Goal: Task Accomplishment & Management: Complete application form

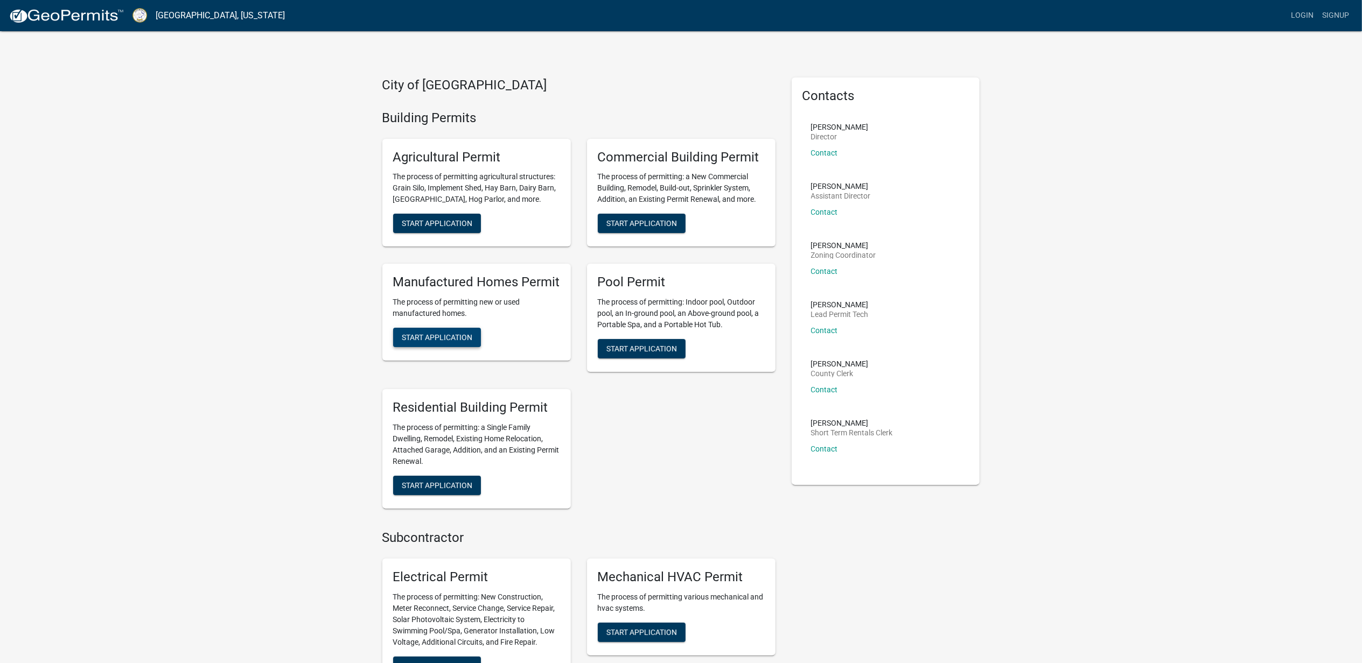
click at [468, 342] on span "Start Application" at bounding box center [437, 337] width 71 height 9
click at [1286, 23] on link "Login" at bounding box center [1301, 15] width 31 height 20
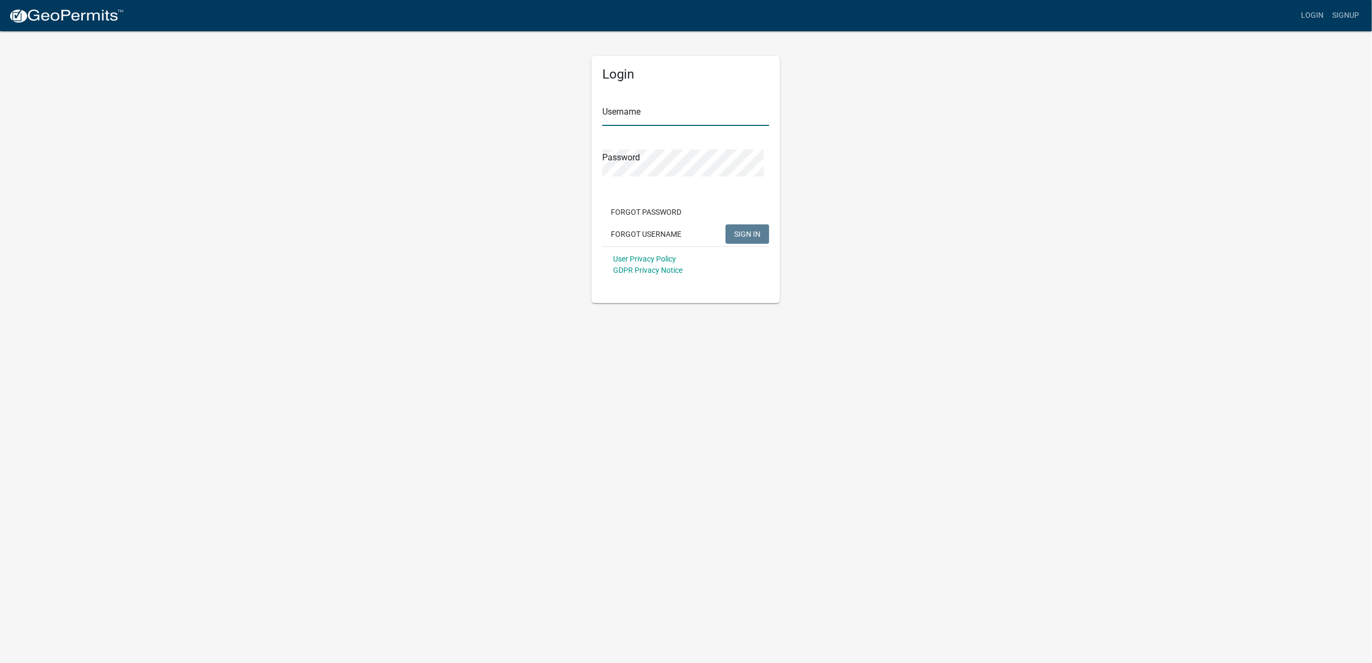
type input "TJEARNEST3"
click at [742, 239] on span "SIGN IN" at bounding box center [747, 234] width 26 height 9
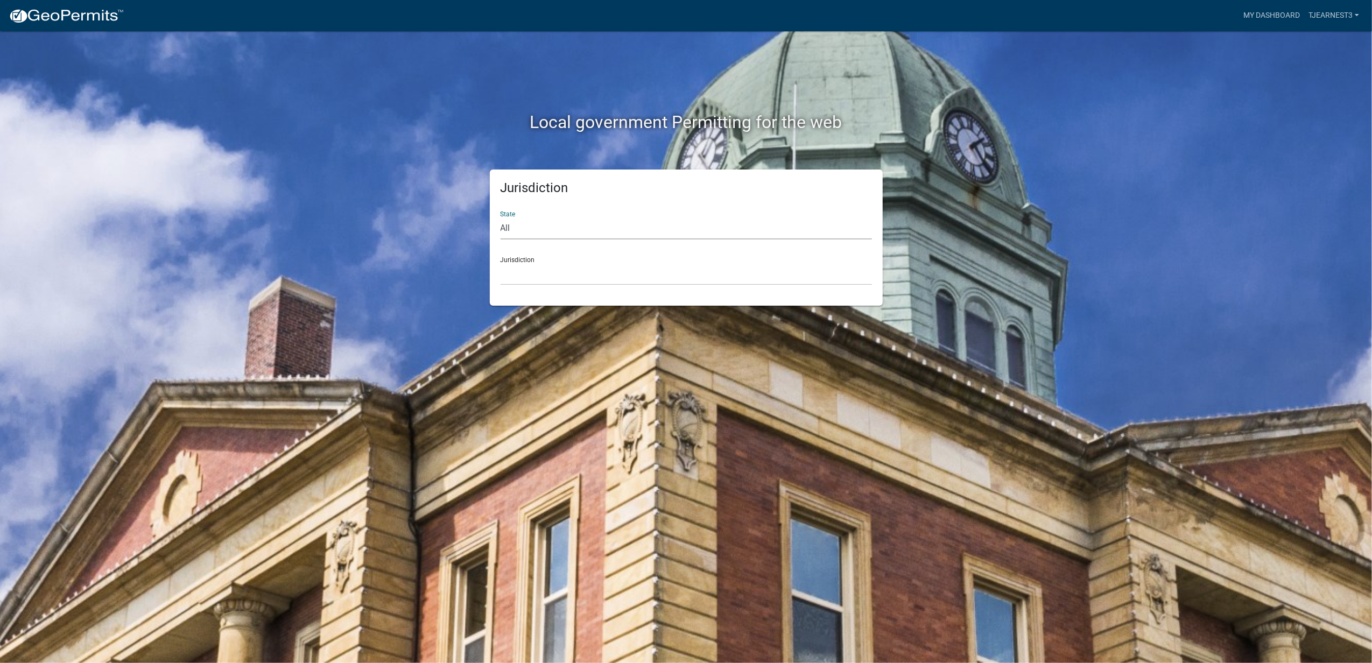
click at [529, 240] on select "All [US_STATE] [US_STATE] [US_STATE] [US_STATE] [US_STATE] [US_STATE] [US_STATE…" at bounding box center [687, 229] width 372 height 22
select select "[US_STATE]"
click at [503, 235] on select "All [US_STATE] [US_STATE] [US_STATE] [US_STATE] [US_STATE] [US_STATE] [US_STATE…" at bounding box center [687, 229] width 372 height 22
click at [549, 285] on div "Jurisdiction [GEOGRAPHIC_DATA], [US_STATE][PERSON_NAME][GEOGRAPHIC_DATA], [US_S…" at bounding box center [687, 266] width 372 height 37
click at [549, 285] on select "[GEOGRAPHIC_DATA], [US_STATE][PERSON_NAME][GEOGRAPHIC_DATA], [US_STATE][PERSON_…" at bounding box center [687, 274] width 372 height 22
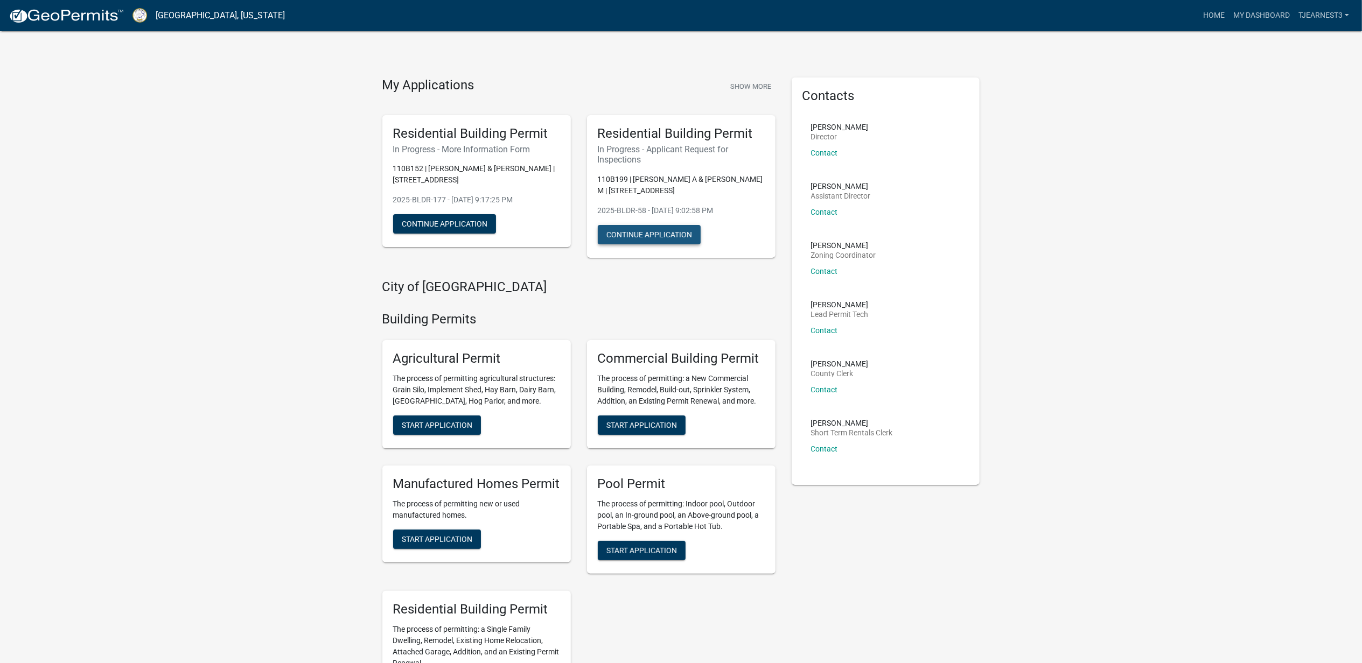
click at [658, 244] on button "Continue Application" at bounding box center [649, 234] width 103 height 19
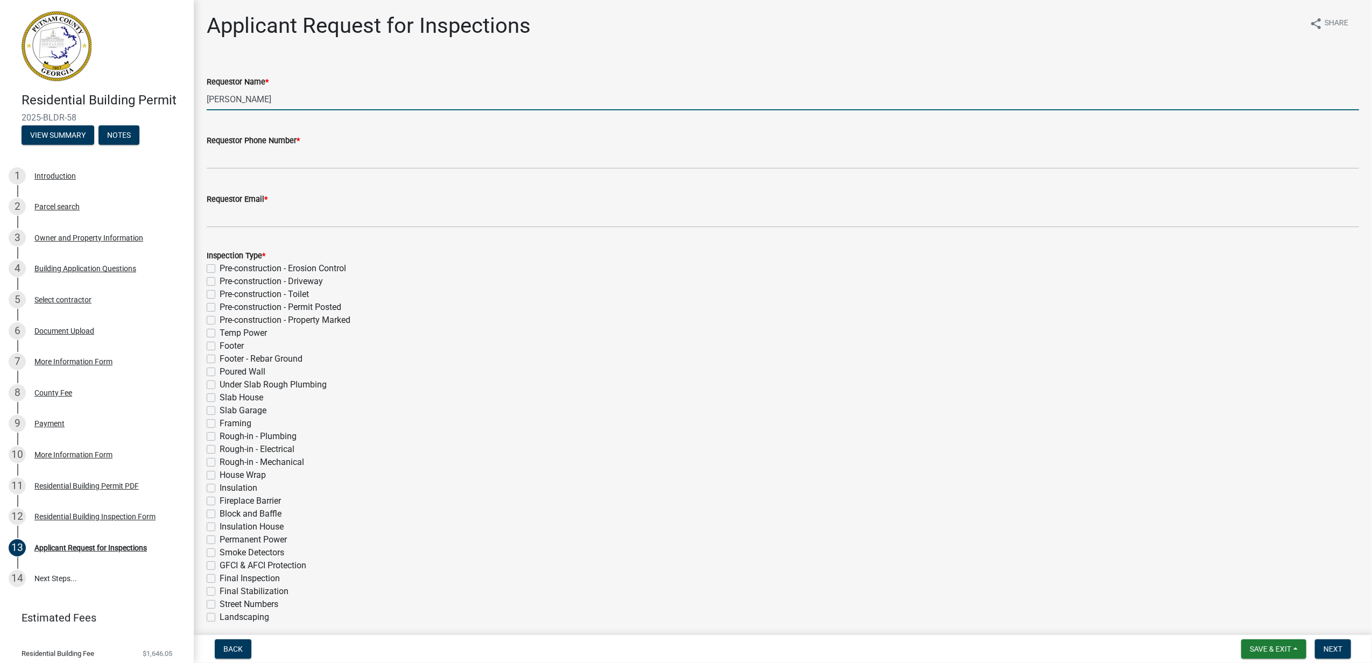
click at [300, 110] on input "[PERSON_NAME]" at bounding box center [783, 99] width 1153 height 22
drag, startPoint x: 327, startPoint y: 128, endPoint x: 199, endPoint y: 136, distance: 128.4
click at [199, 136] on div "Applicant Request for Inspections share Share Requestor Name * [PERSON_NAME] Re…" at bounding box center [783, 401] width 1179 height 777
type input "[PERSON_NAME]"
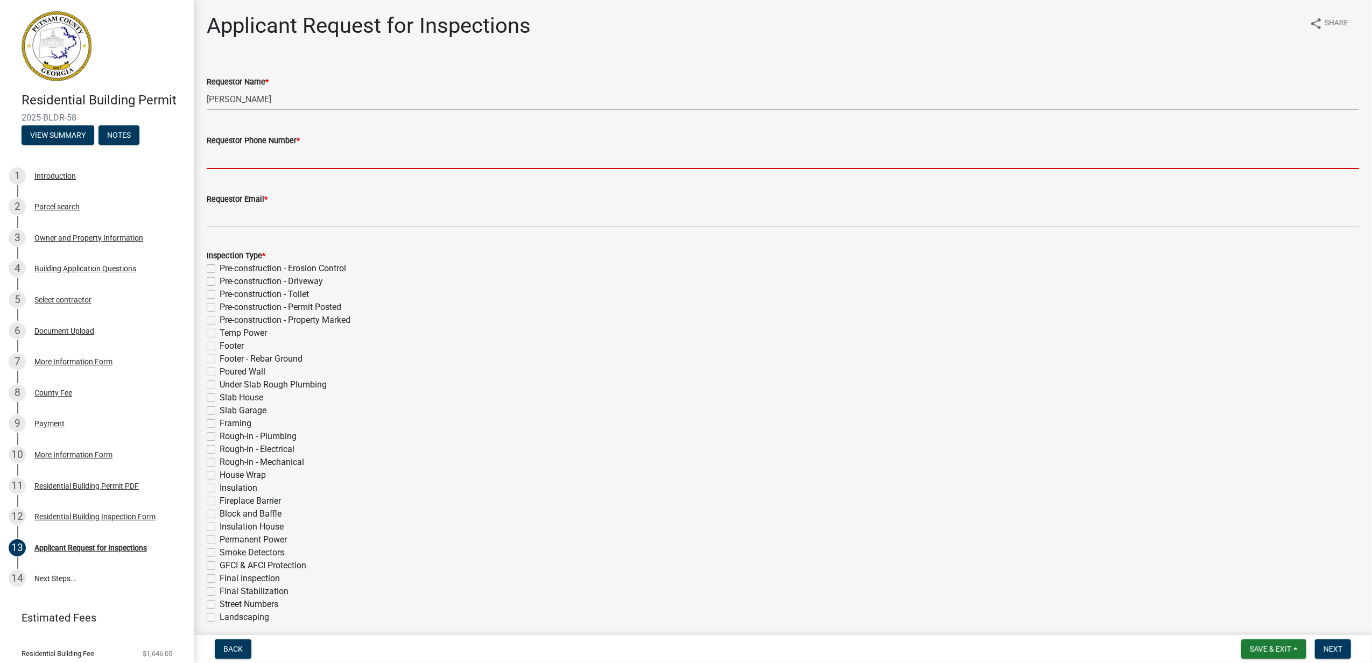
click at [681, 169] on input "Requestor Phone Number *" at bounding box center [783, 158] width 1153 height 22
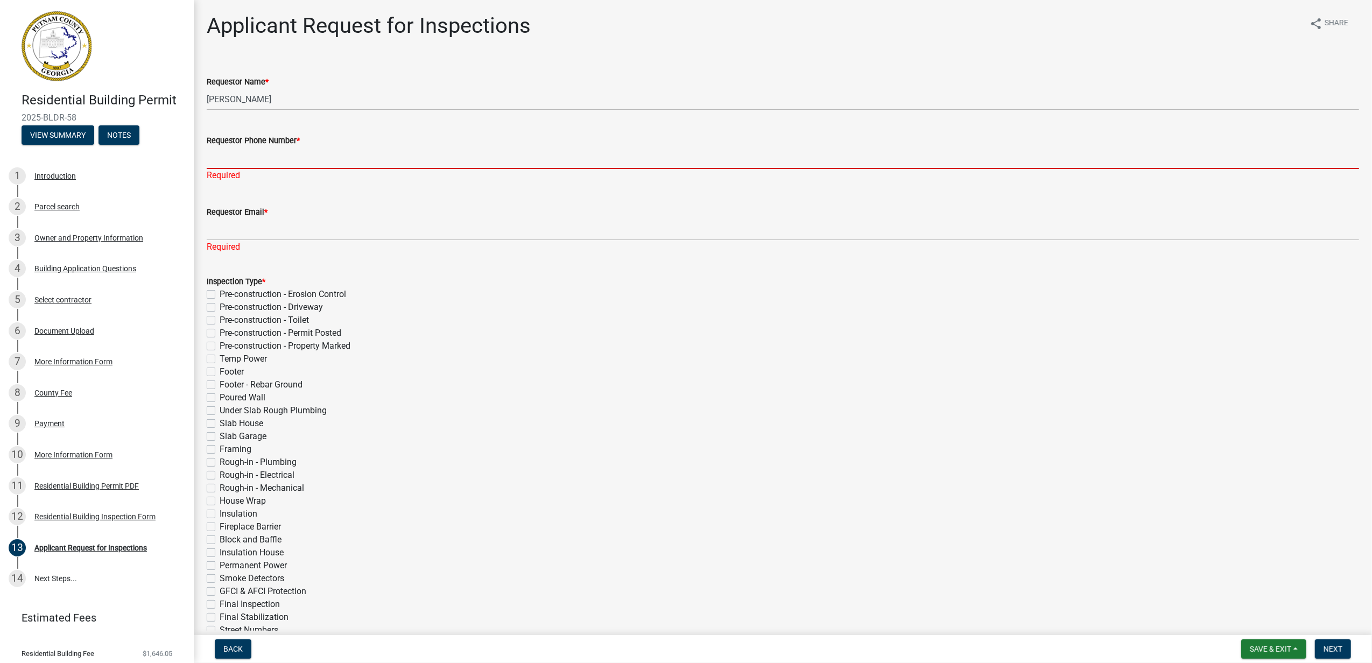
click at [268, 169] on input "Requestor Phone Number *" at bounding box center [783, 158] width 1153 height 22
type input "[PHONE_NUMBER]"
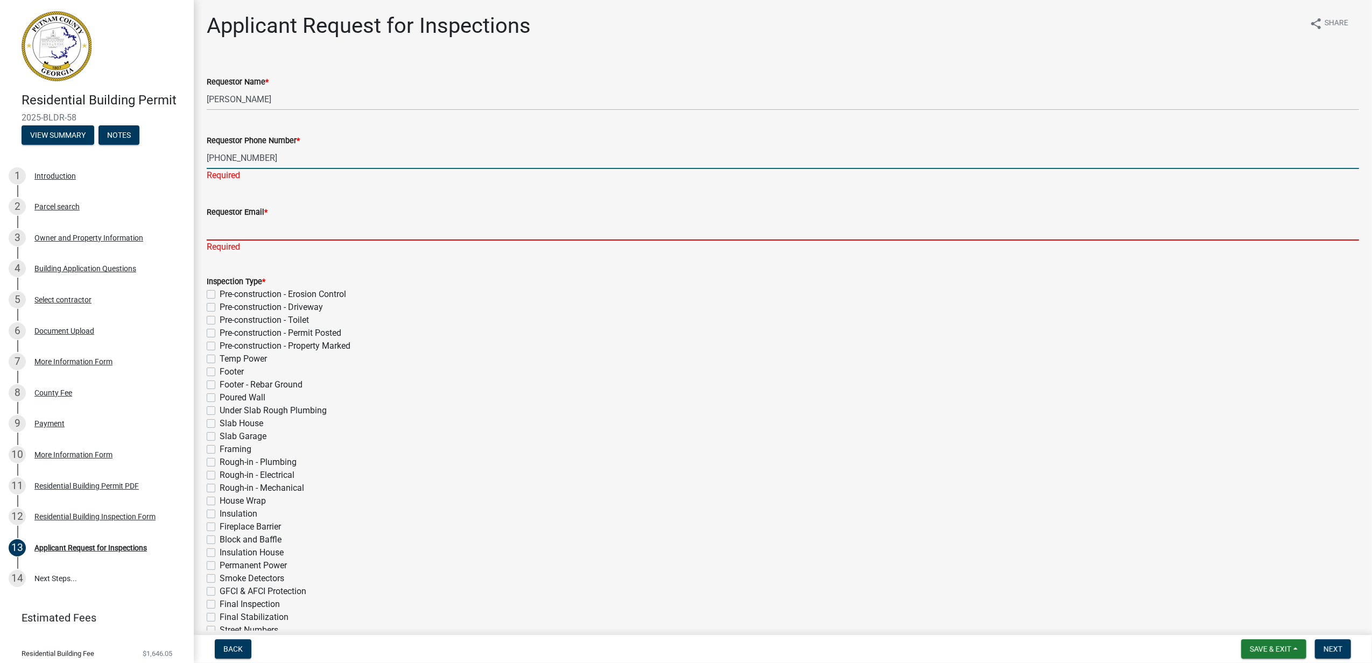
type input "[EMAIL_ADDRESS][DOMAIN_NAME]"
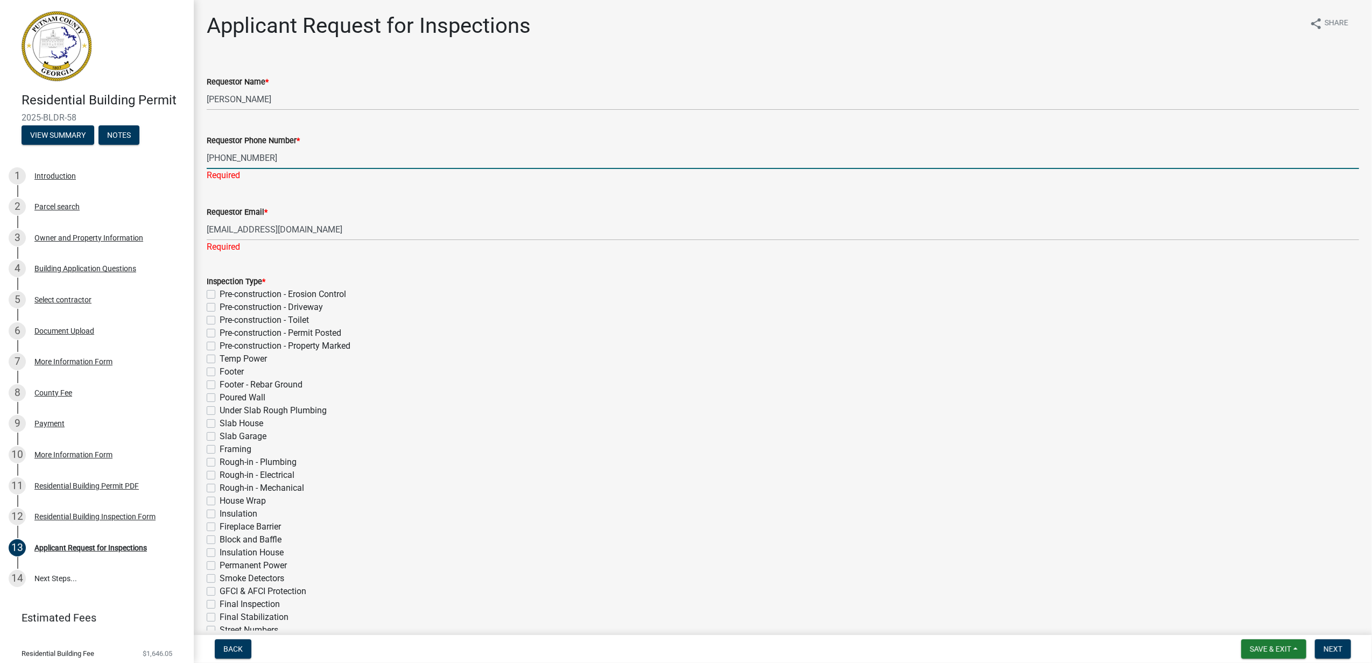
type input "[DATE]"
select select "10"
select select "2025"
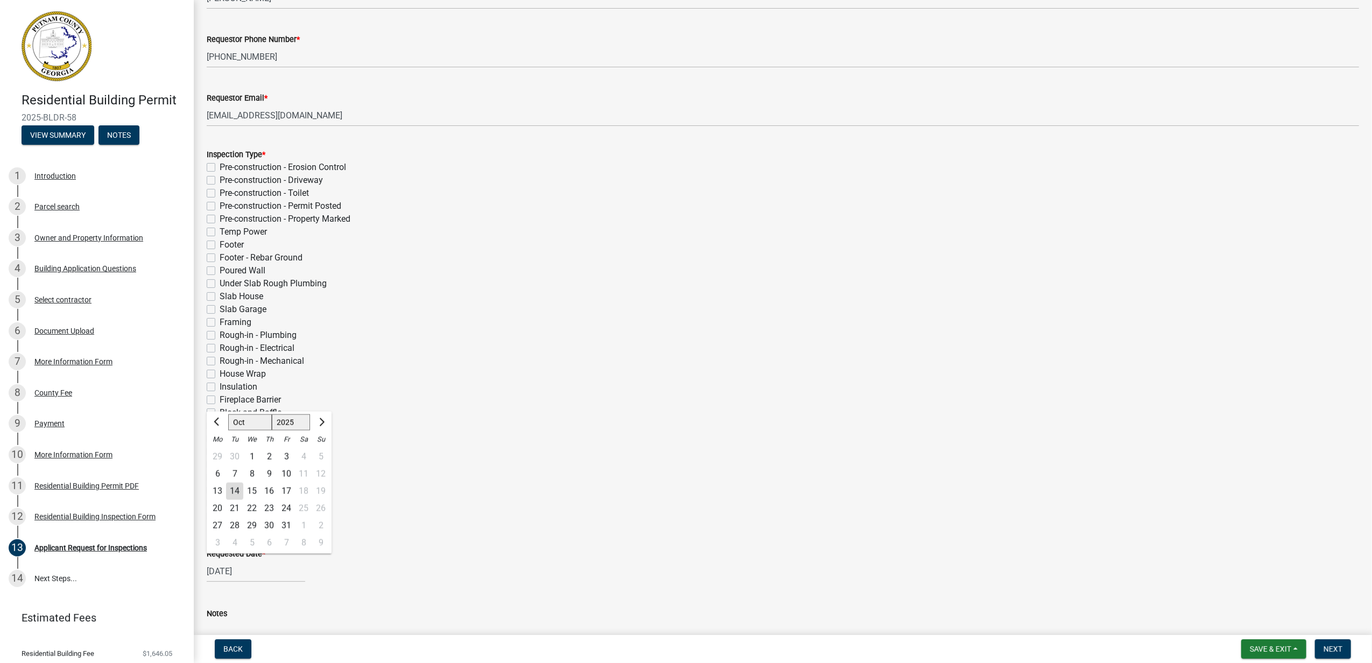
scroll to position [173, 0]
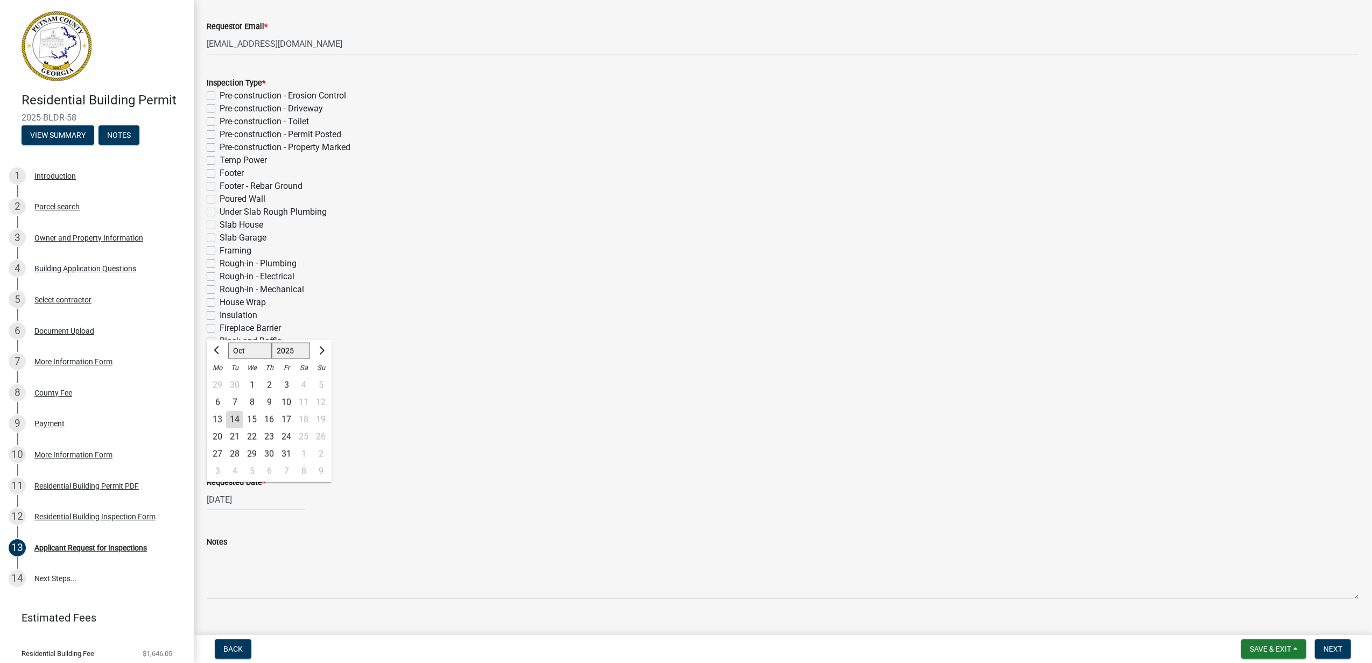
click at [220, 309] on label "House Wrap" at bounding box center [243, 302] width 46 height 13
click at [220, 303] on input "House Wrap" at bounding box center [223, 299] width 7 height 7
checkbox input "true"
checkbox input "false"
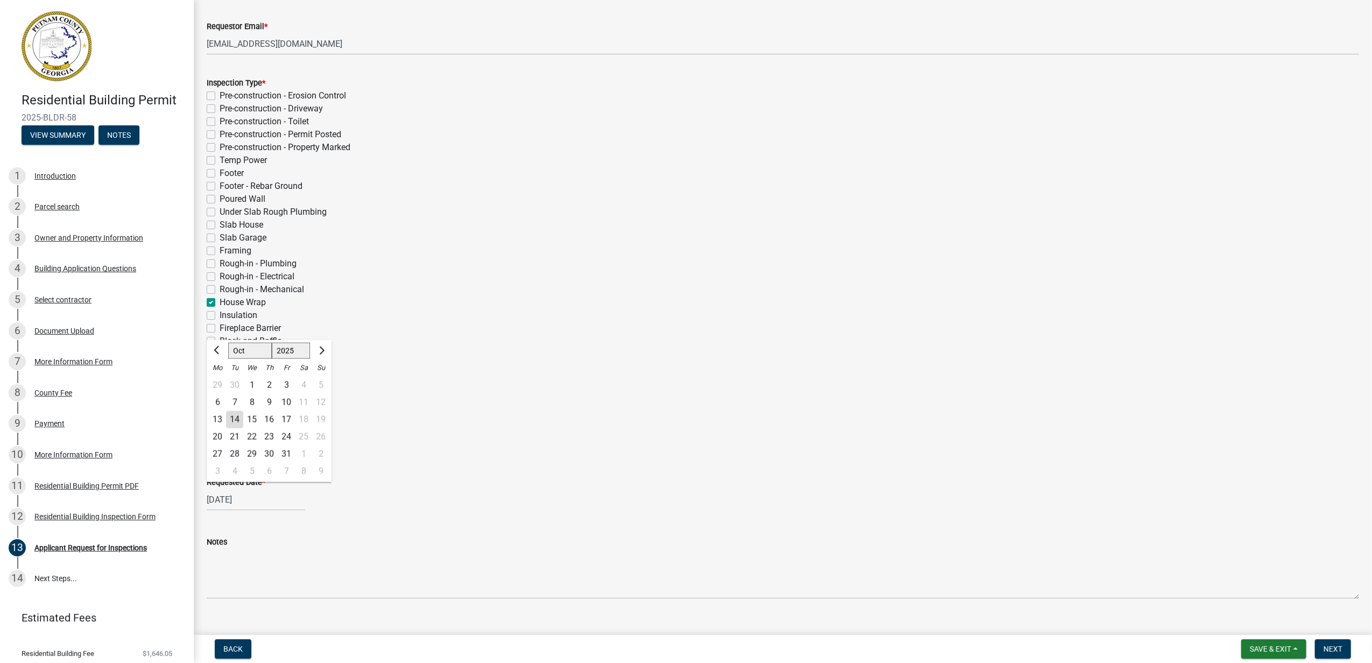
checkbox input "false"
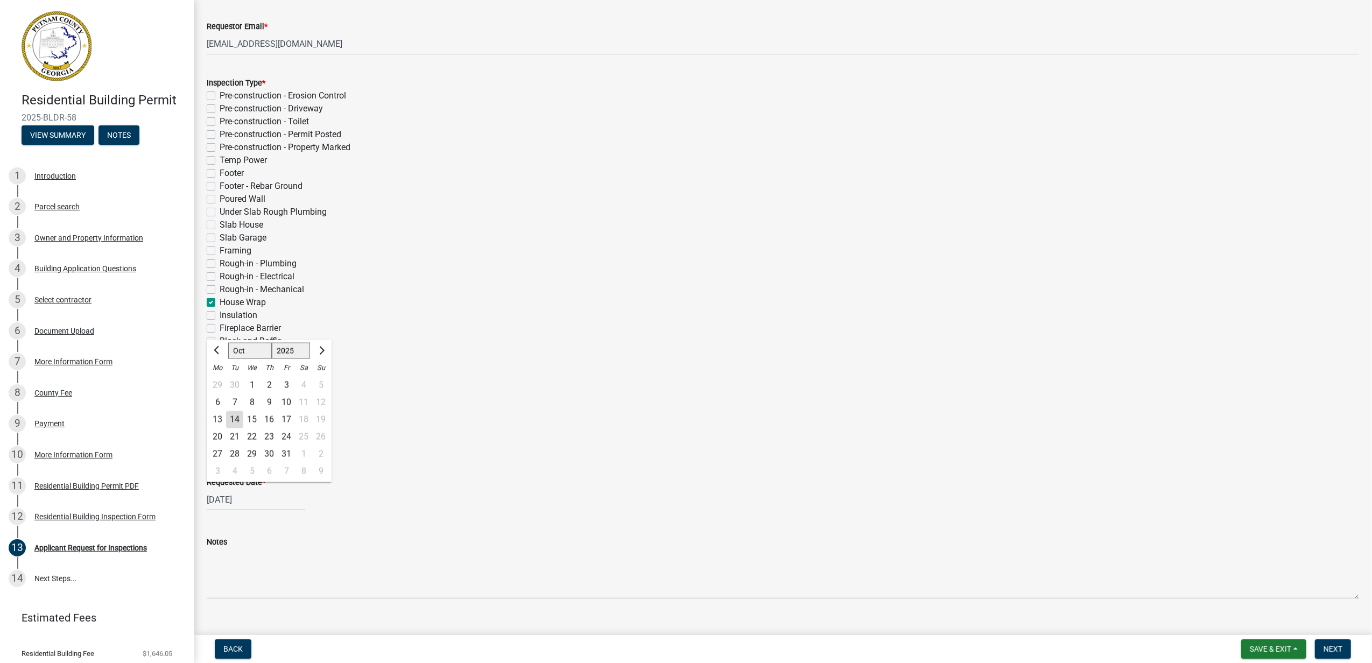
checkbox input "false"
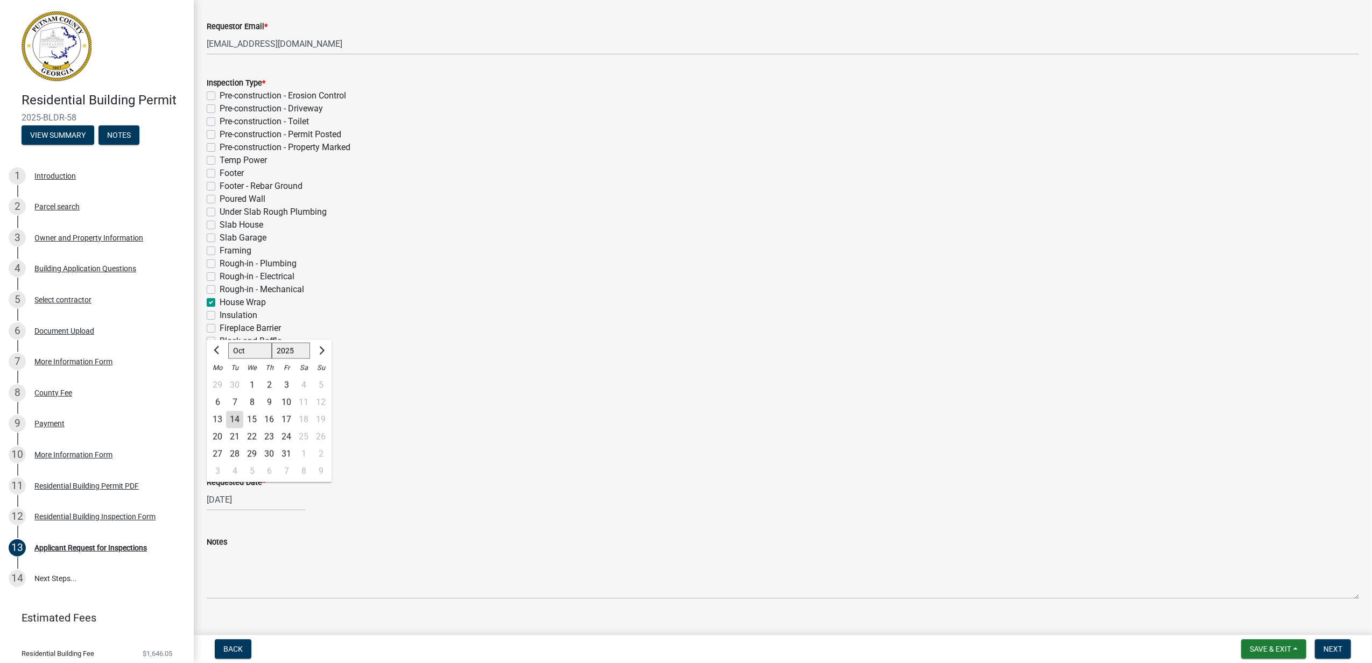
checkbox input "false"
checkbox input "true"
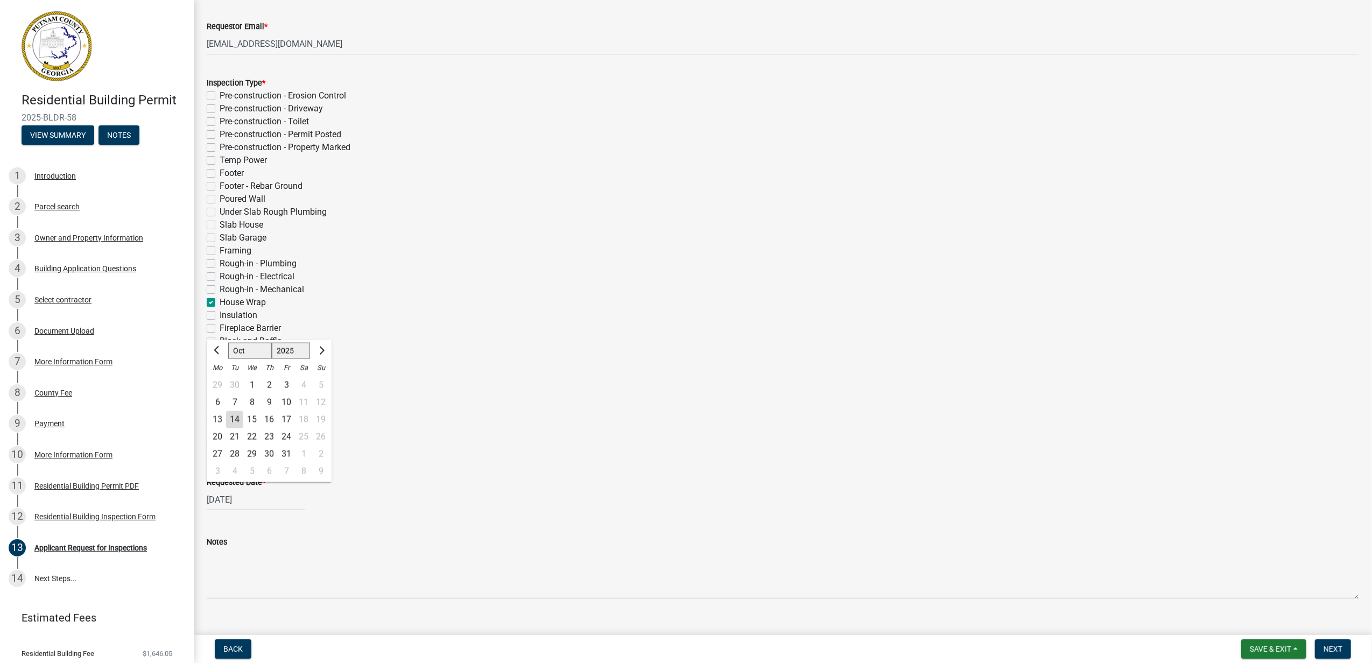
checkbox input "false"
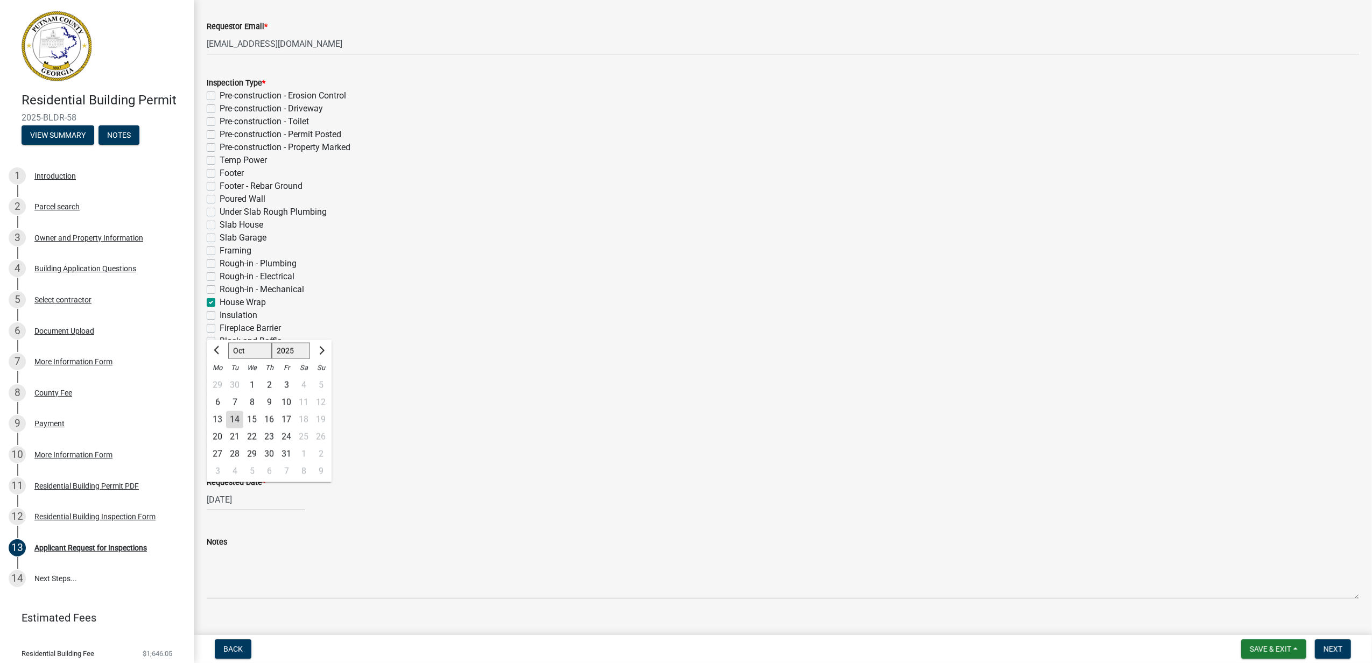
checkbox input "false"
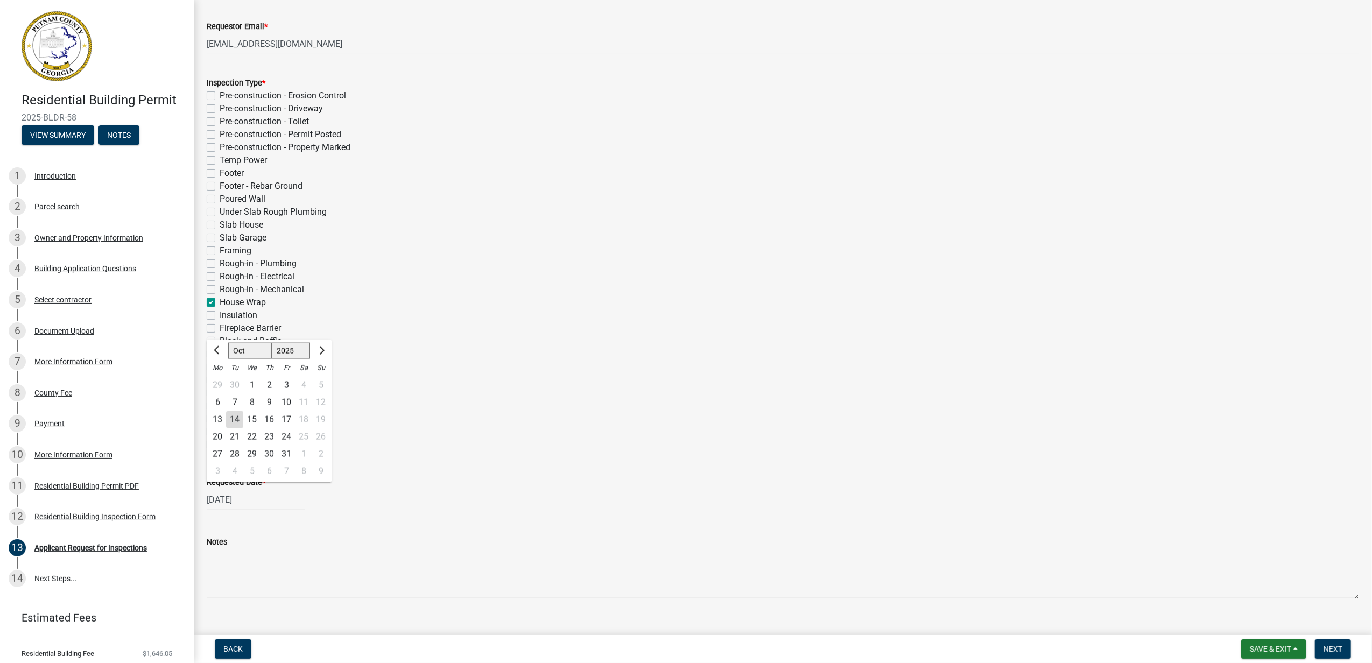
checkbox input "false"
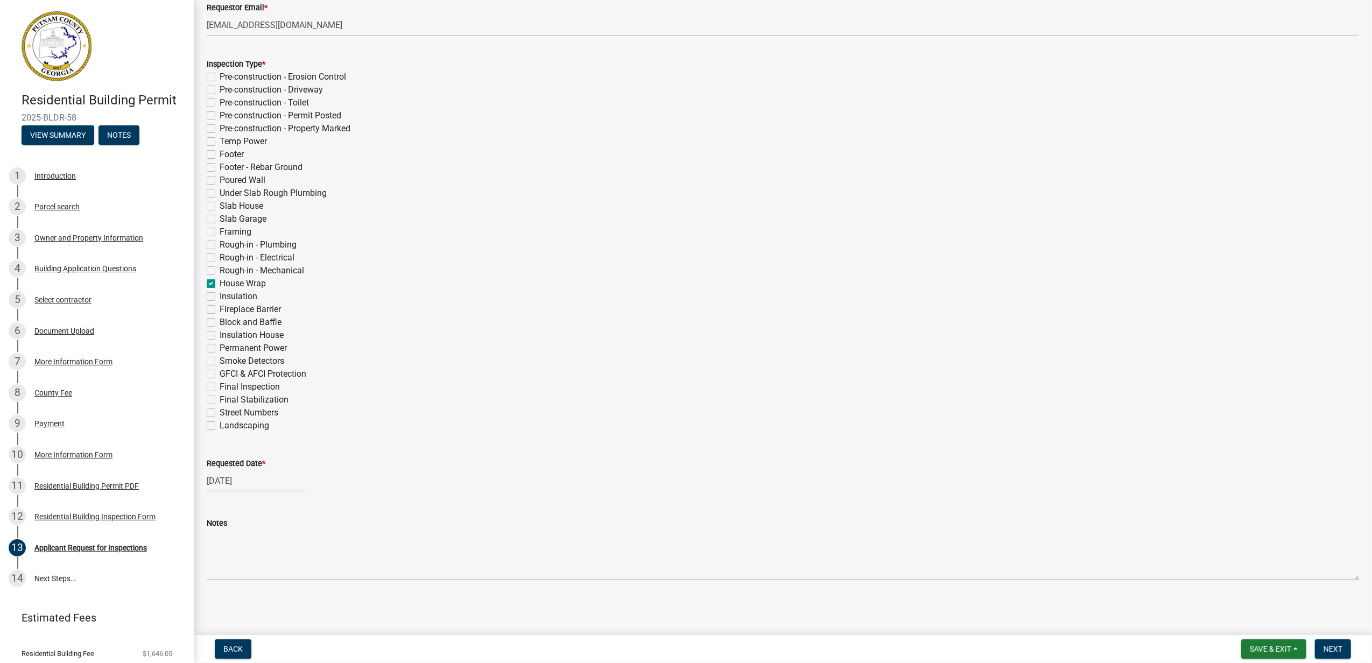
scroll to position [388, 0]
click at [296, 470] on div "[DATE]" at bounding box center [256, 481] width 99 height 22
select select "7"
select select "2025"
click at [261, 324] on select "Jan Feb Mar Apr May Jun [DATE] Aug Sep Oct Nov Dec" at bounding box center [250, 332] width 44 height 16
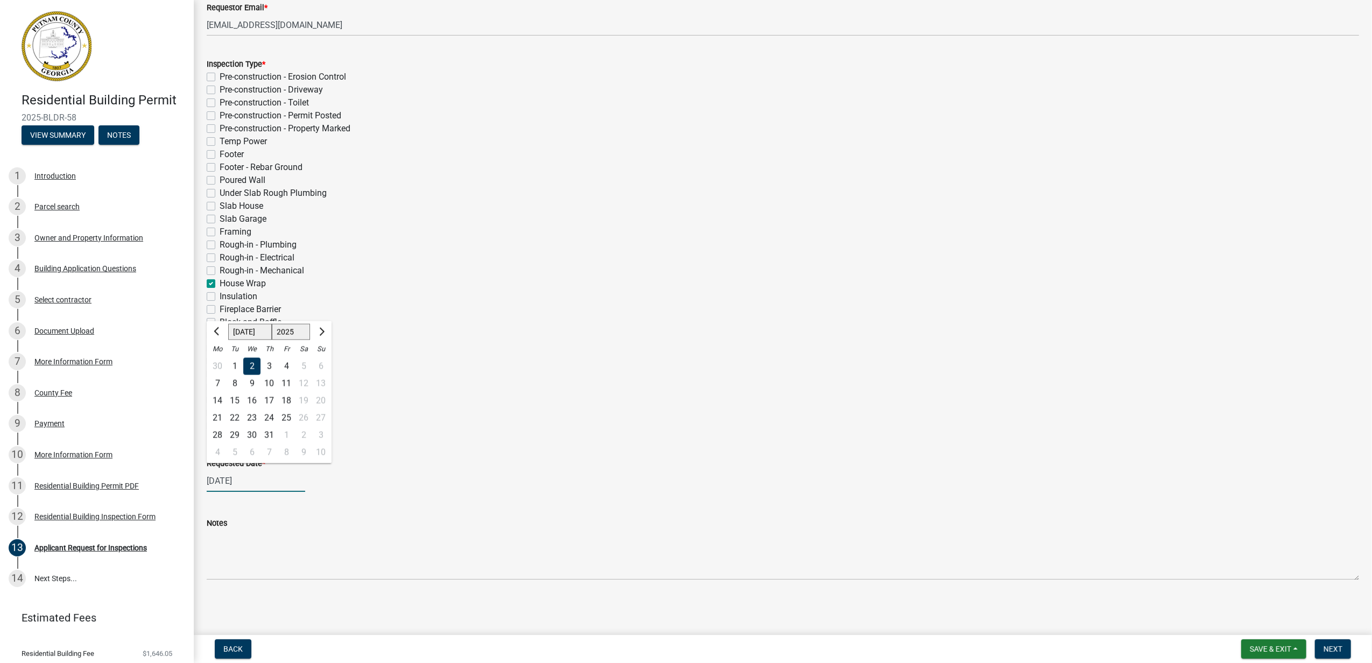
select select "10"
click at [237, 324] on select "Jan Feb Mar Apr May Jun [DATE] Aug Sep Oct Nov Dec" at bounding box center [250, 332] width 44 height 16
click at [261, 392] on div "15" at bounding box center [251, 400] width 17 height 17
type input "[DATE]"
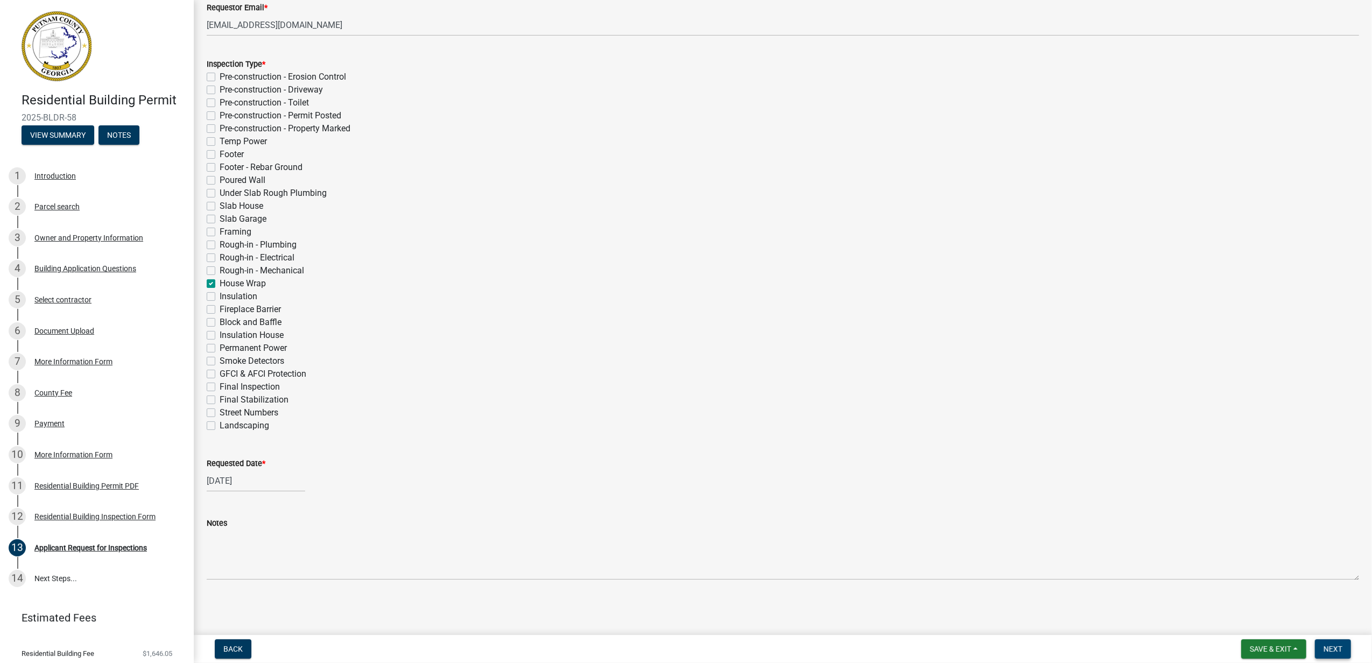
click at [1330, 647] on span "Next" at bounding box center [1333, 649] width 19 height 9
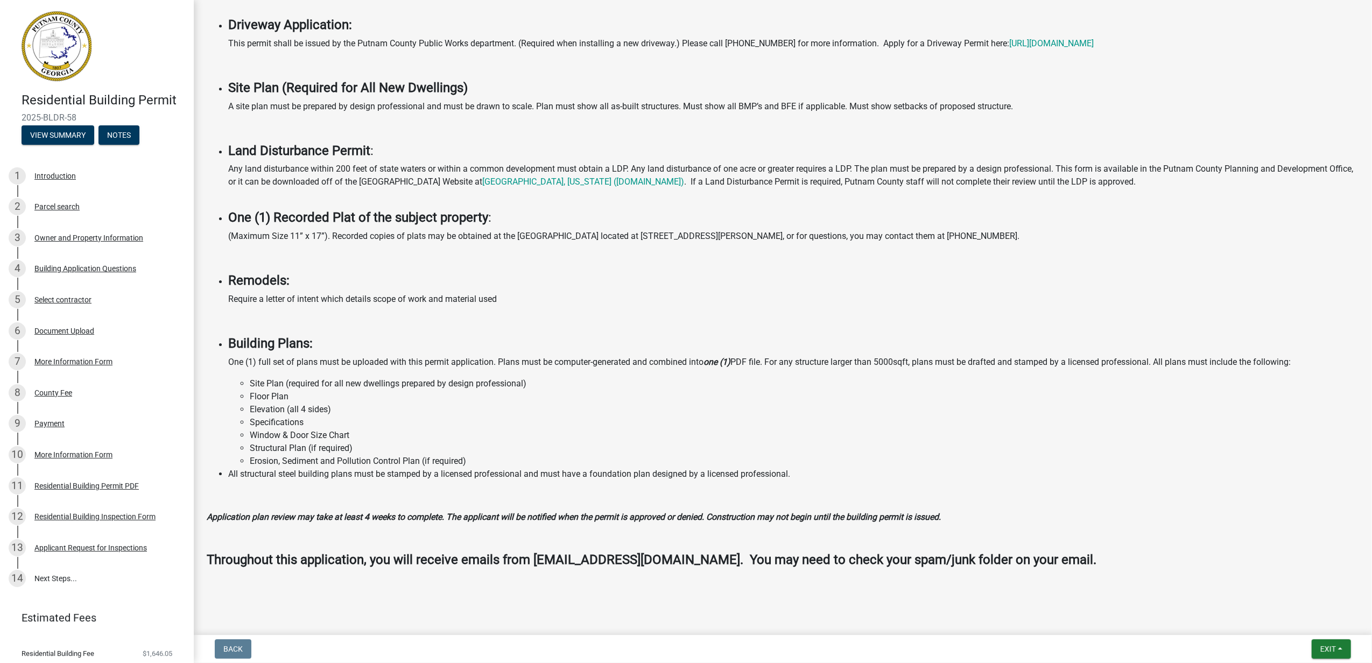
scroll to position [933, 0]
click at [1321, 645] on span "Exit" at bounding box center [1329, 649] width 16 height 9
click at [1290, 612] on button "Save & Exit" at bounding box center [1308, 617] width 86 height 26
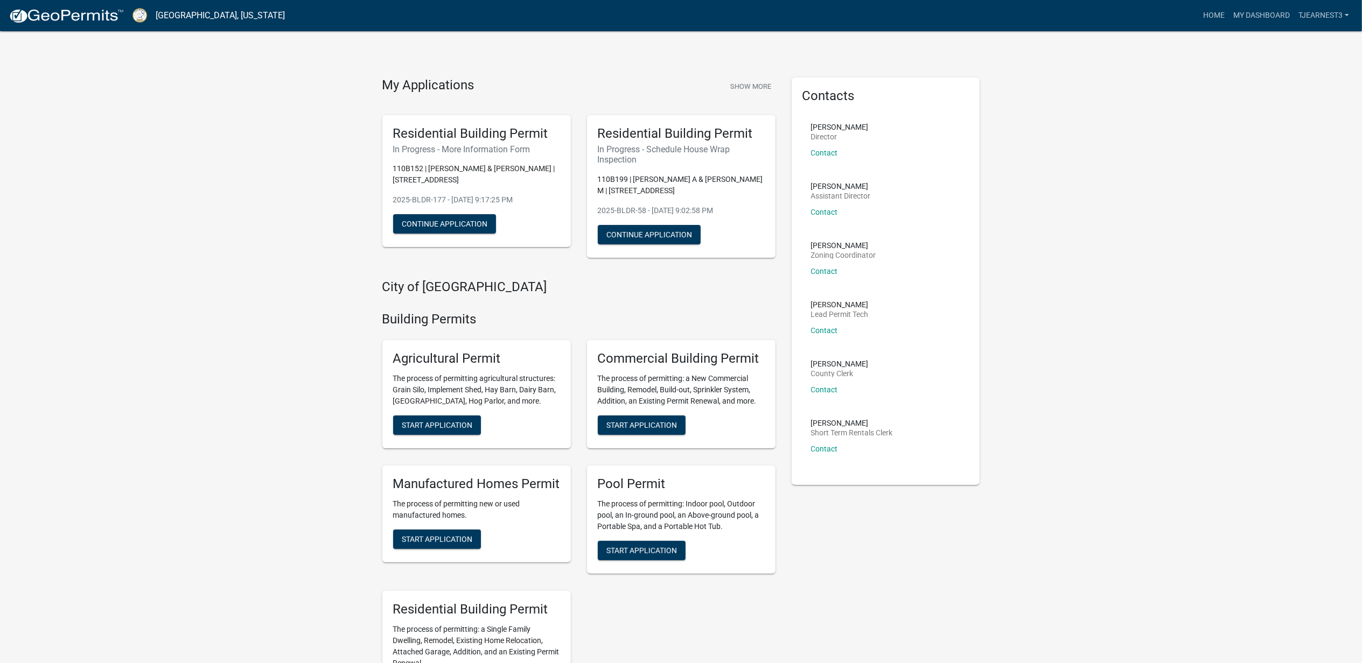
click at [464, 186] on p "110B152 | [PERSON_NAME] & [PERSON_NAME] | [STREET_ADDRESS]" at bounding box center [476, 174] width 167 height 23
click at [464, 234] on button "Continue Application" at bounding box center [444, 223] width 103 height 19
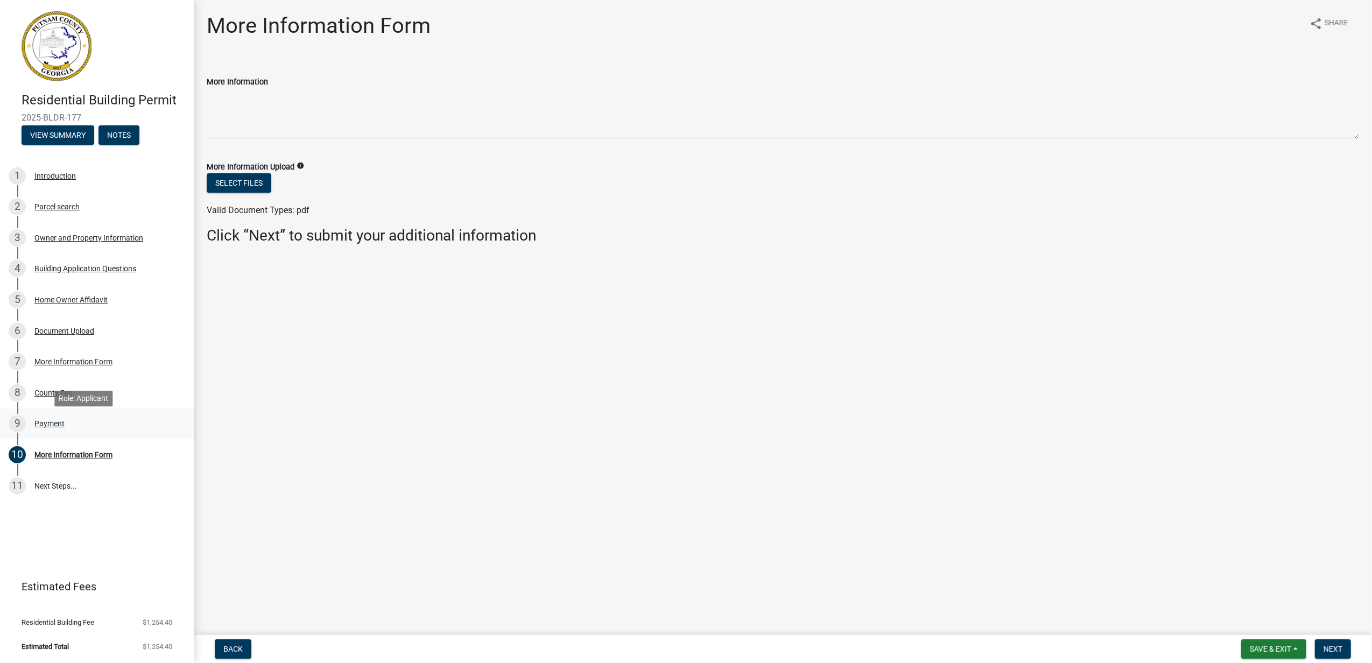
scroll to position [127, 0]
click at [1329, 645] on span "Next" at bounding box center [1333, 649] width 19 height 9
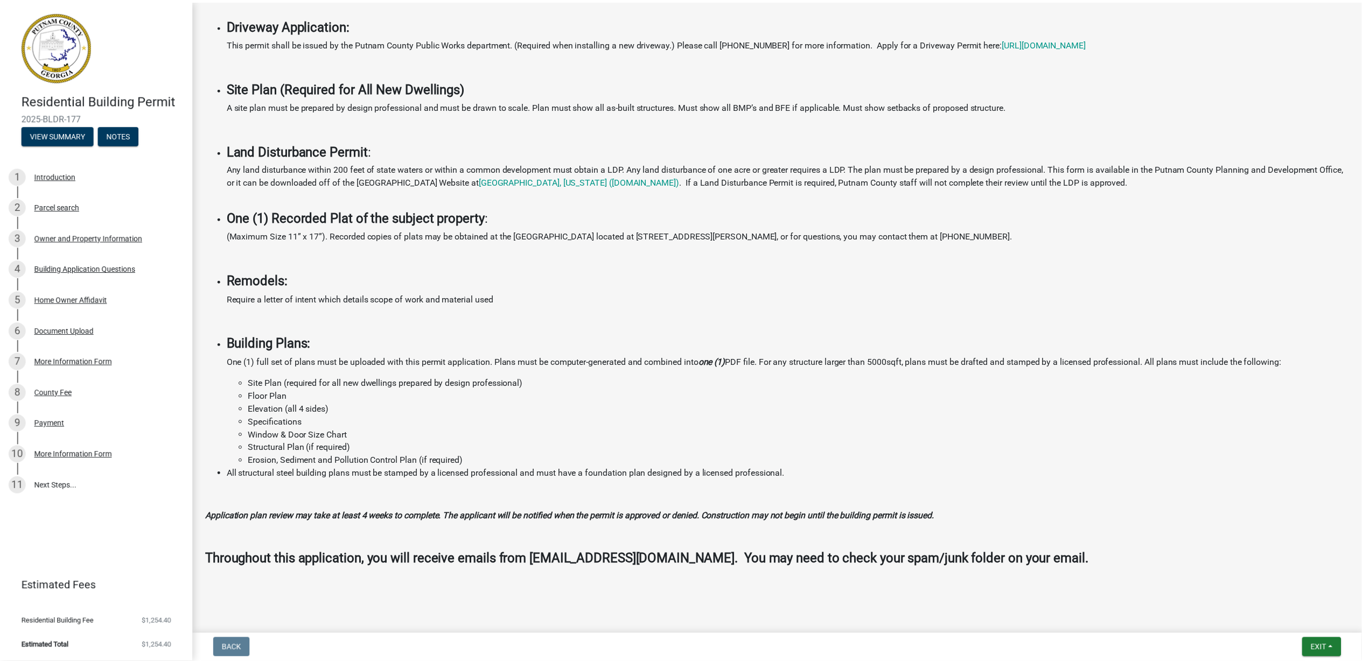
scroll to position [890, 0]
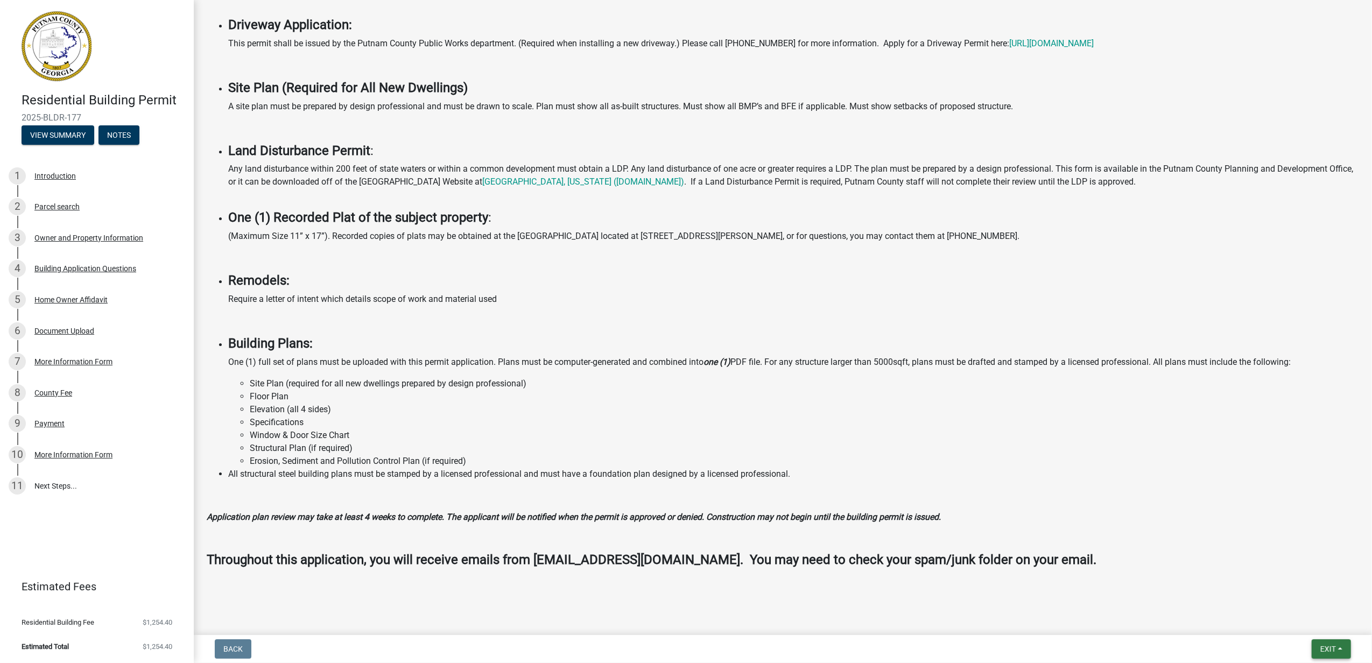
click at [1321, 645] on span "Exit" at bounding box center [1329, 649] width 16 height 9
click at [1294, 609] on button "Save & Exit" at bounding box center [1308, 617] width 86 height 26
